Goal: Information Seeking & Learning: Learn about a topic

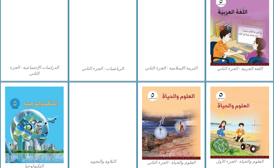
scroll to position [322, 0]
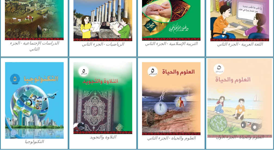
click at [215, 86] on img at bounding box center [239, 98] width 64 height 79
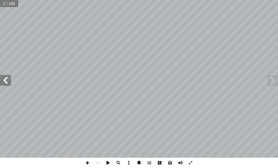
click at [4, 85] on span at bounding box center [5, 80] width 11 height 11
click at [2, 84] on span at bounding box center [5, 80] width 11 height 11
click at [1, 83] on span at bounding box center [5, 80] width 11 height 11
click at [1, 82] on span at bounding box center [5, 80] width 11 height 11
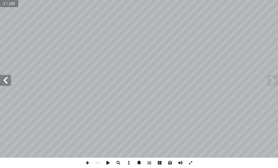
click at [24, 95] on div "العلوم والحياة [PERSON_NAME] أ ا ّ فريق الـت ب ّ بو الر أ ا د. [PERSON_NAME] ً …" at bounding box center [139, 79] width 278 height 158
drag, startPoint x: 194, startPoint y: 162, endPoint x: 186, endPoint y: 187, distance: 26.1
click at [187, 159] on span at bounding box center [191, 163] width 10 height 10
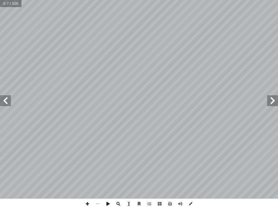
click at [190, 168] on span at bounding box center [191, 204] width 10 height 10
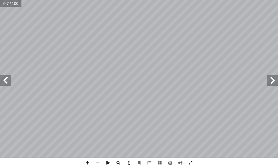
click at [194, 162] on span at bounding box center [191, 163] width 10 height 10
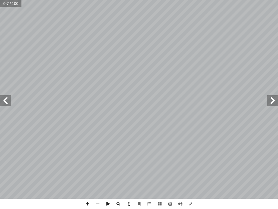
click at [8, 101] on span at bounding box center [5, 100] width 11 height 11
drag, startPoint x: 7, startPoint y: 100, endPoint x: 5, endPoint y: 97, distance: 3.3
click at [5, 98] on span at bounding box center [5, 100] width 11 height 11
click at [4, 97] on span at bounding box center [5, 100] width 11 height 11
drag, startPoint x: 4, startPoint y: 97, endPoint x: 0, endPoint y: 97, distance: 3.8
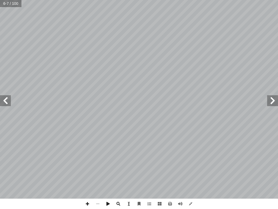
click at [1, 97] on span at bounding box center [5, 100] width 11 height 11
click at [0, 96] on span at bounding box center [5, 100] width 11 height 11
click at [0, 97] on span at bounding box center [5, 100] width 11 height 11
click at [0, 100] on span at bounding box center [5, 100] width 11 height 11
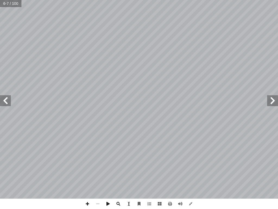
click at [0, 100] on span at bounding box center [5, 100] width 11 height 11
drag, startPoint x: 0, startPoint y: 100, endPoint x: 0, endPoint y: 95, distance: 4.4
click at [0, 95] on span at bounding box center [5, 100] width 11 height 11
click at [0, 96] on span at bounding box center [5, 100] width 11 height 11
click at [7, 103] on span at bounding box center [5, 100] width 11 height 11
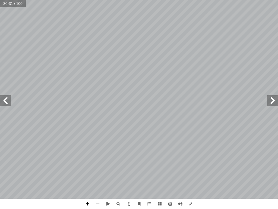
click at [89, 168] on span at bounding box center [87, 204] width 10 height 10
click at [98, 168] on span at bounding box center [98, 204] width 10 height 10
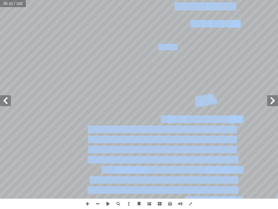
click at [150, 168] on div "26 ة َّ الماد :) ١ نشاط ( ل َّ و َ رس الأ َّ الد نواع المواد وخصائصها َ أ تية: …" at bounding box center [139, 104] width 278 height 209
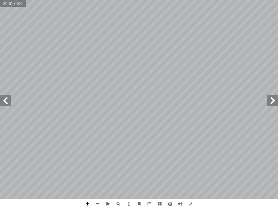
click at [92, 168] on span at bounding box center [87, 204] width 10 height 10
drag, startPoint x: 5, startPoint y: 100, endPoint x: 8, endPoint y: 103, distance: 3.7
click at [6, 100] on span at bounding box center [5, 100] width 11 height 11
